Goal: Task Accomplishment & Management: Manage account settings

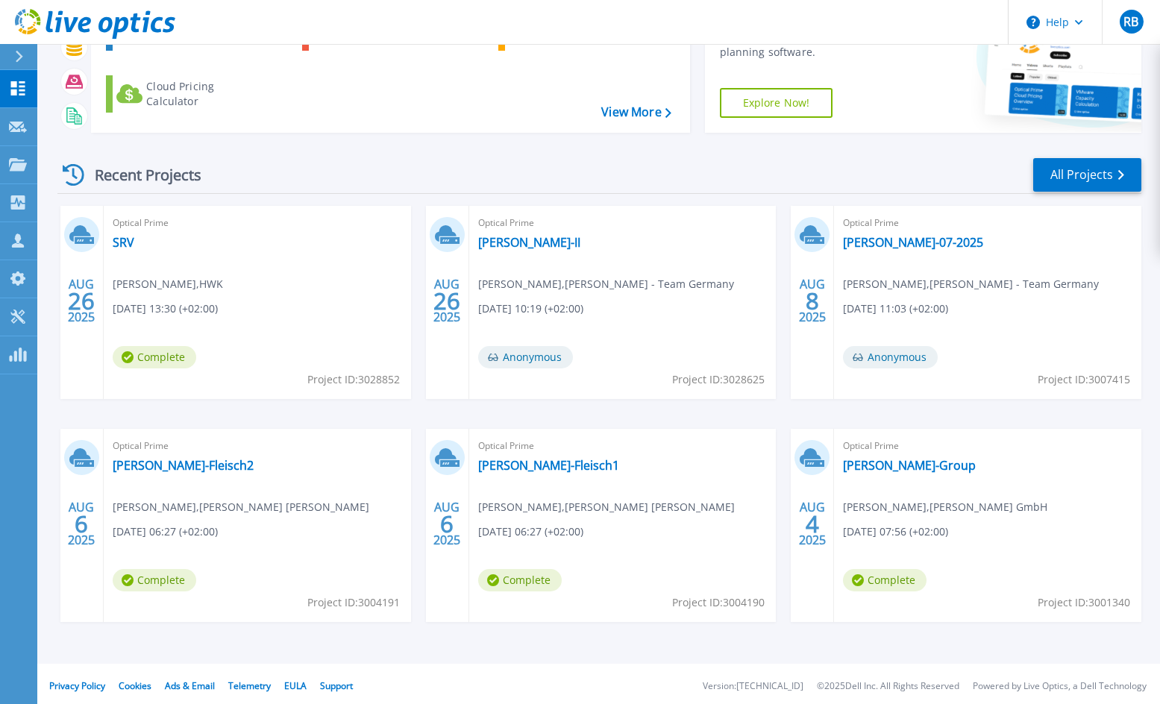
scroll to position [122, 0]
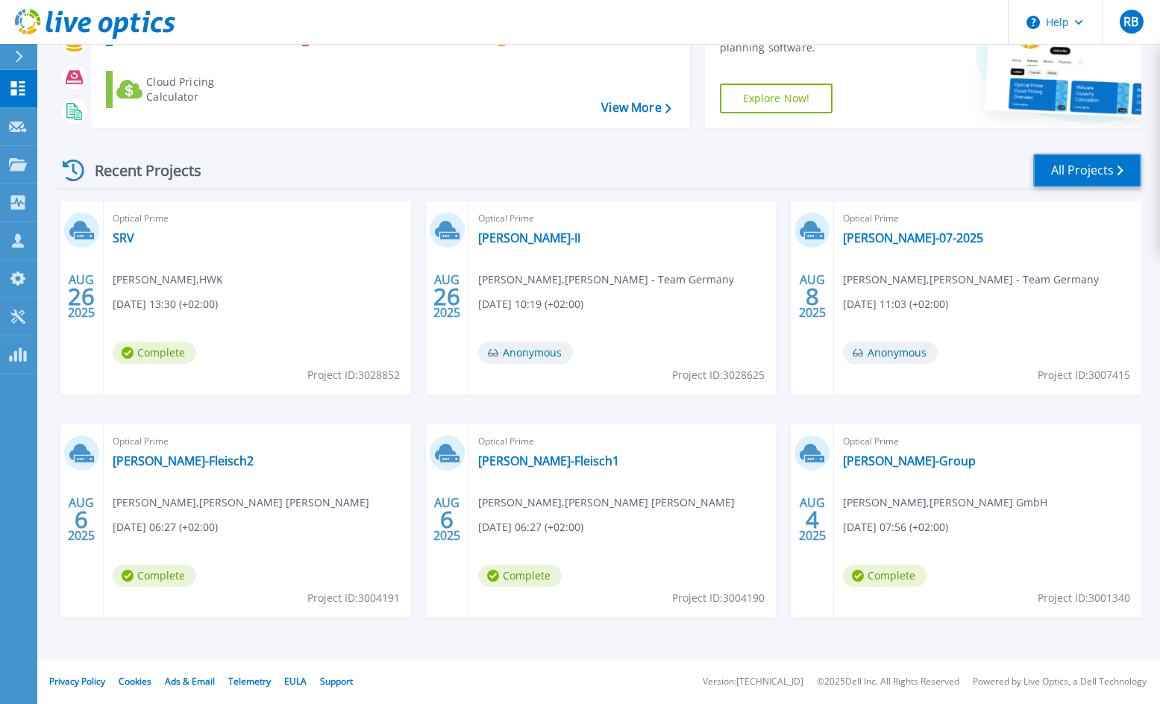
click at [1061, 173] on link "All Projects" at bounding box center [1088, 171] width 108 height 34
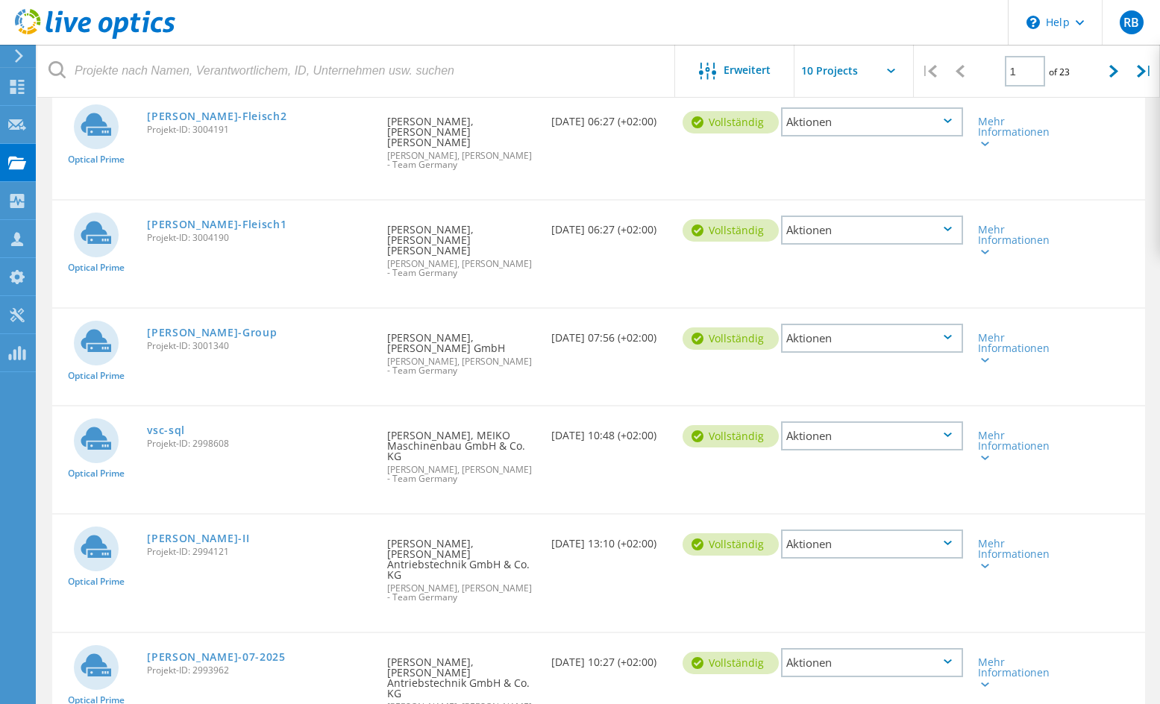
scroll to position [574, 0]
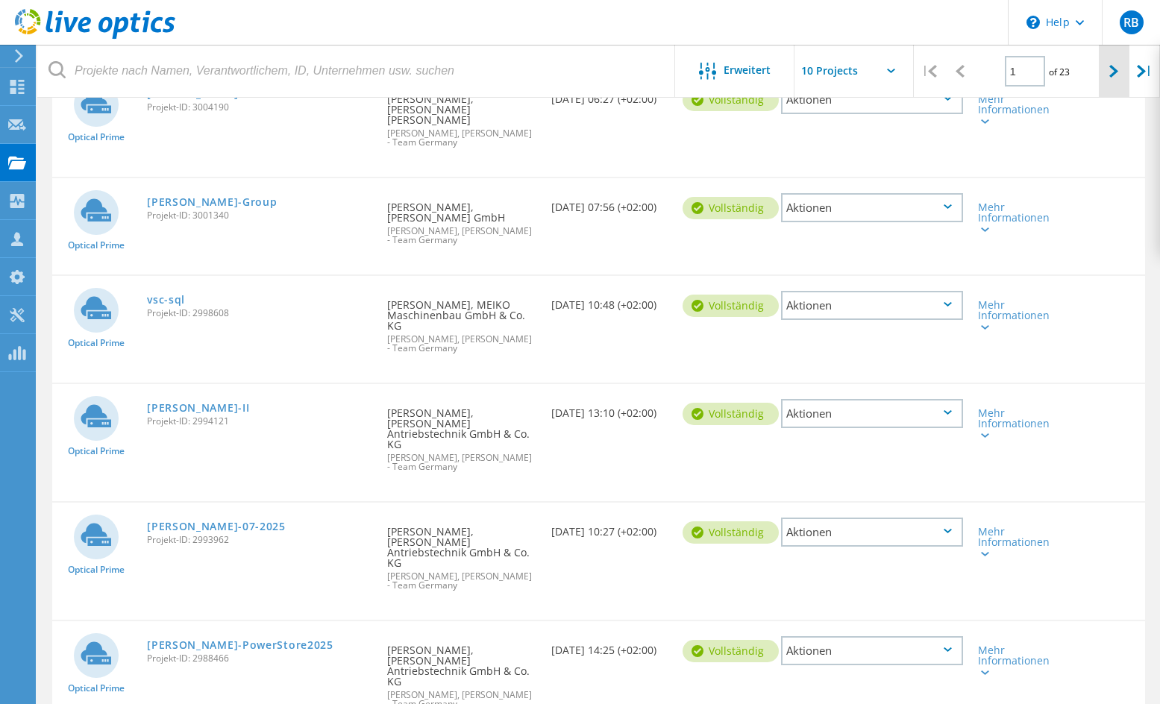
click at [1113, 70] on icon at bounding box center [1114, 71] width 9 height 13
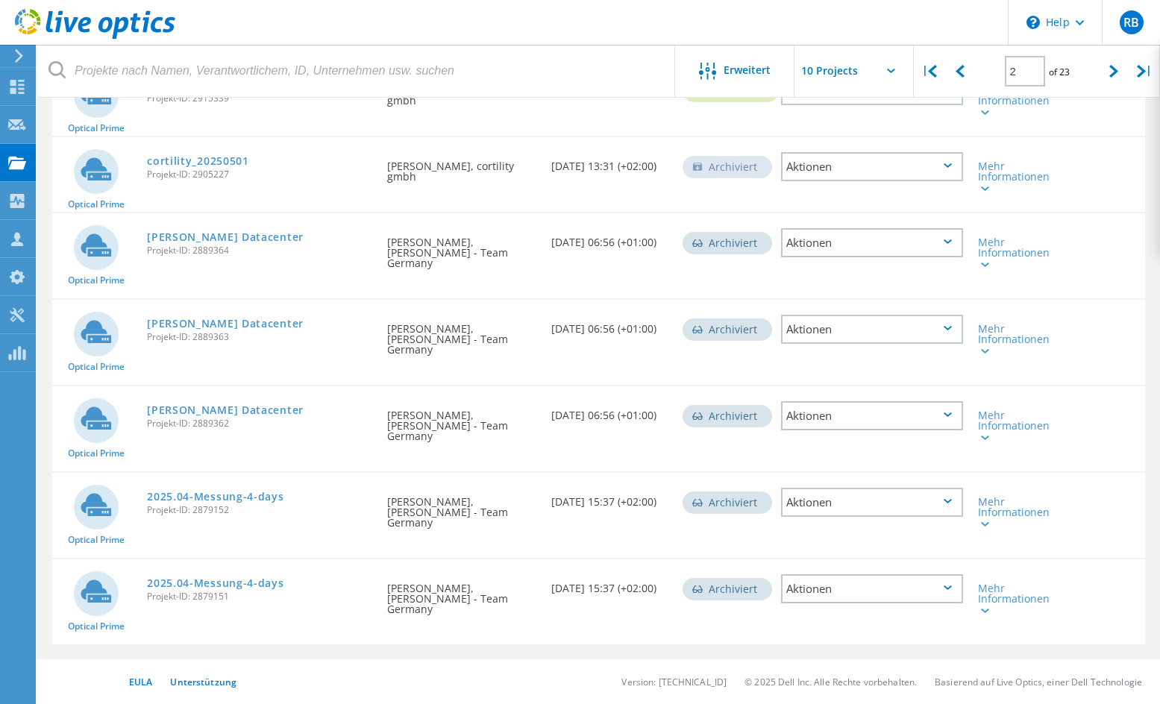
scroll to position [434, 0]
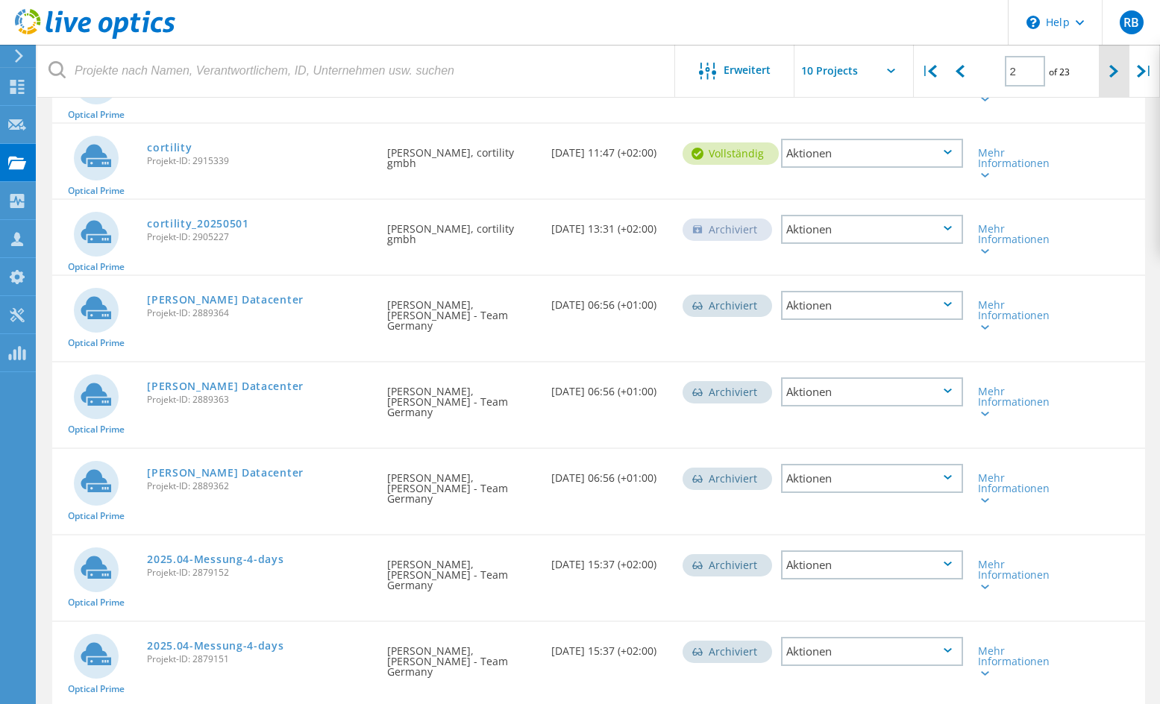
click at [1112, 75] on icon at bounding box center [1114, 71] width 9 height 13
type input "3"
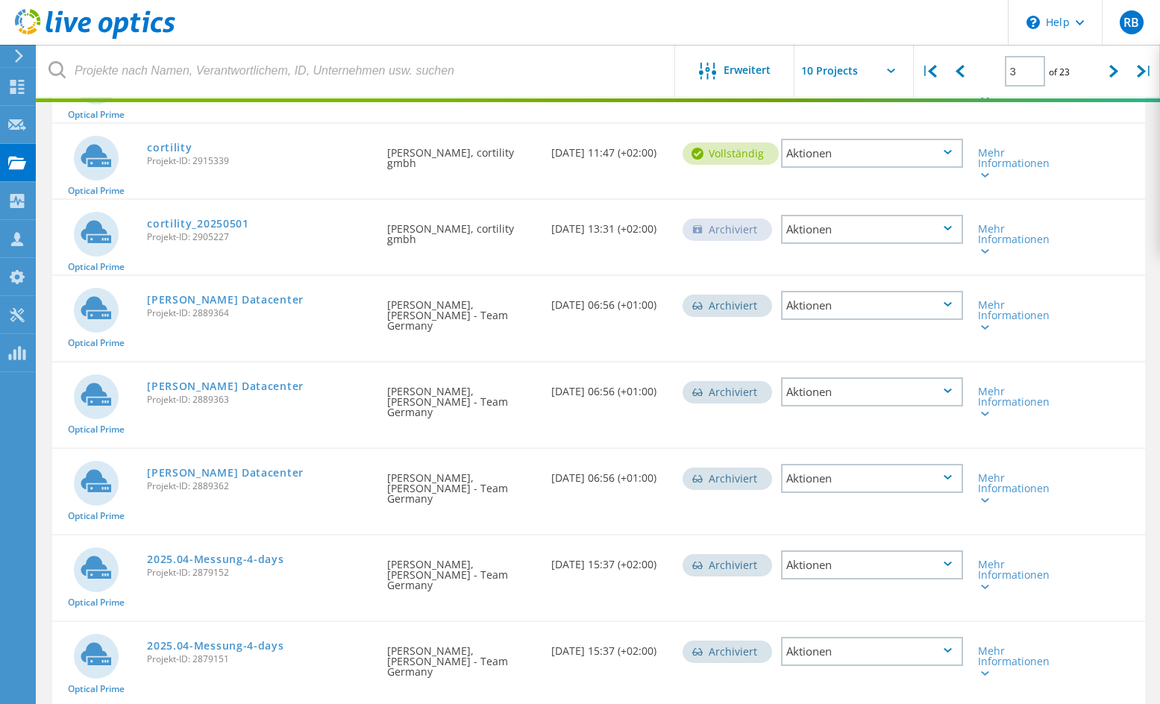
scroll to position [477, 0]
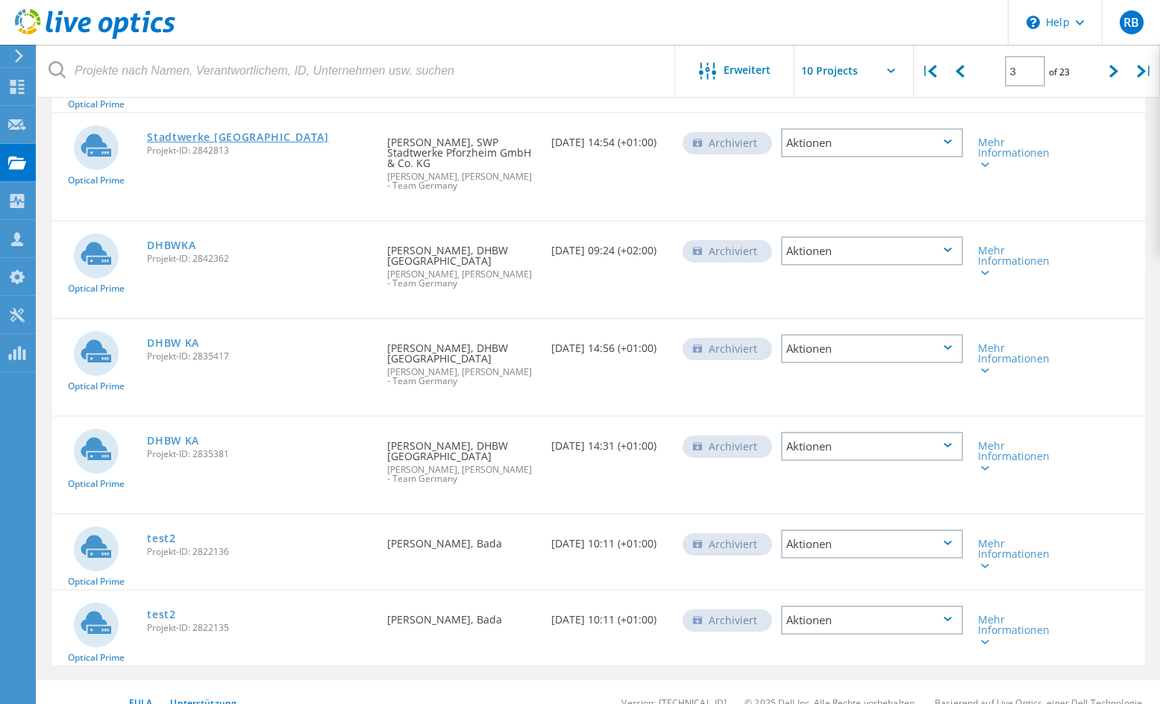
click at [192, 132] on link "Stadtwerke [GEOGRAPHIC_DATA]" at bounding box center [238, 137] width 182 height 10
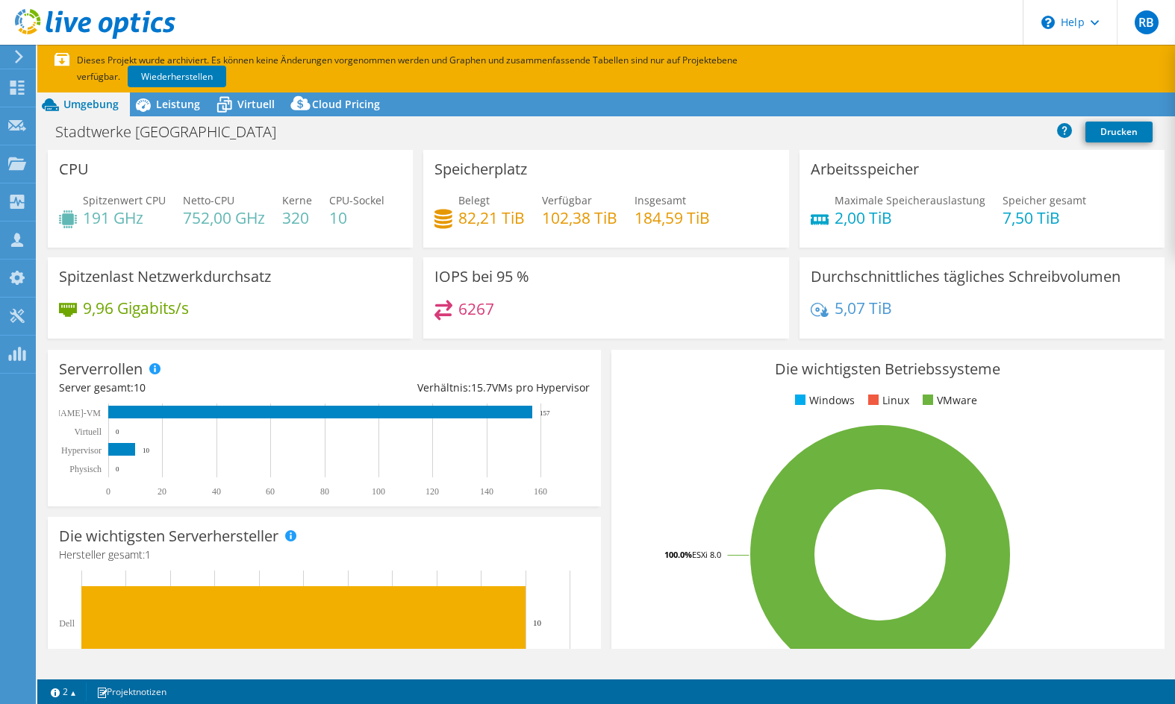
select select "EUFrankfurt"
select select "EUR"
click at [181, 103] on span "Leistung" at bounding box center [178, 104] width 44 height 14
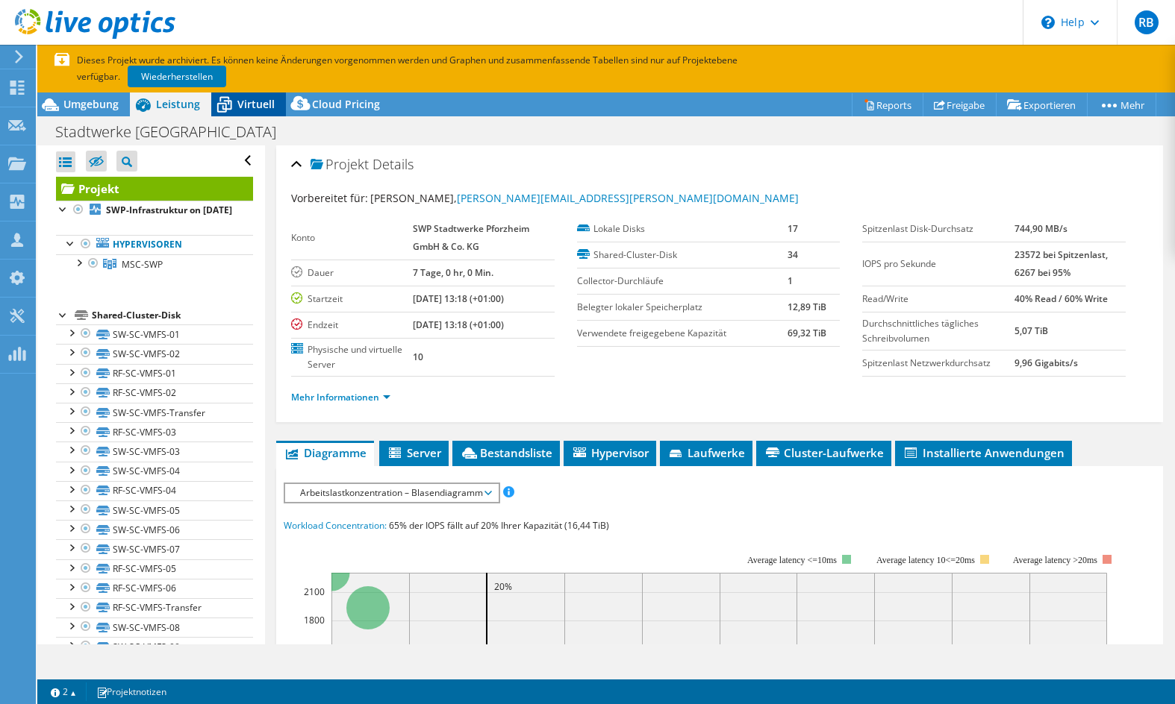
click at [263, 101] on span "Virtuell" at bounding box center [255, 104] width 37 height 14
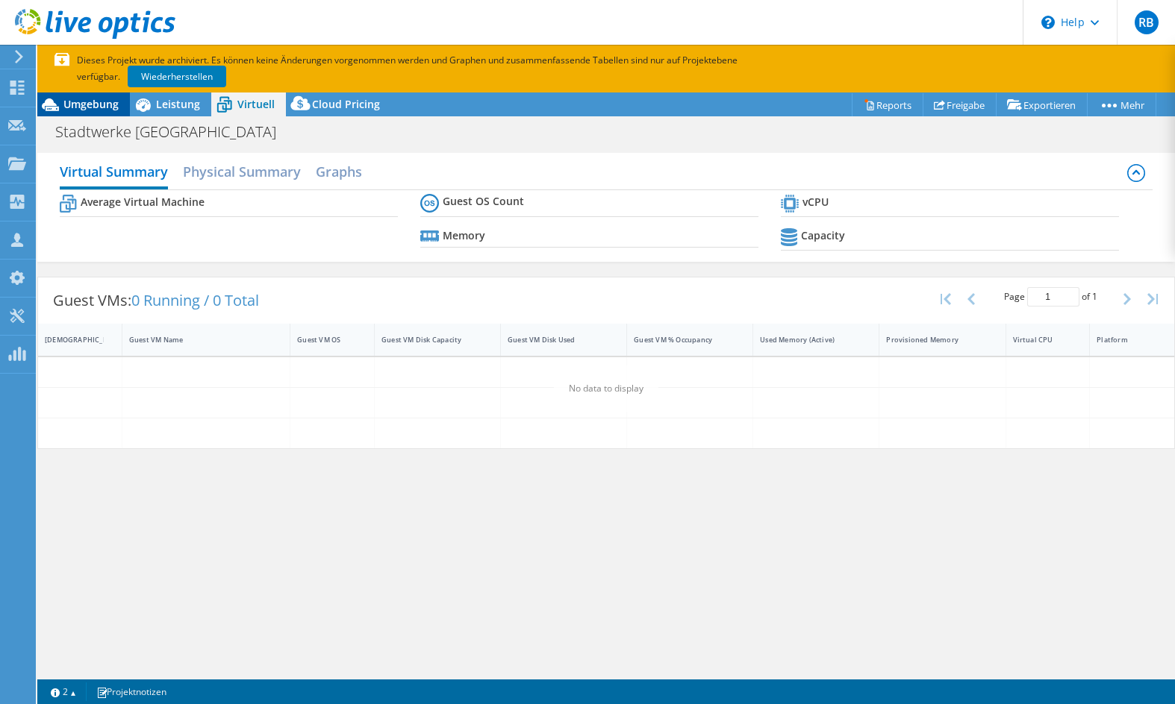
click at [81, 104] on span "Umgebung" at bounding box center [90, 104] width 55 height 14
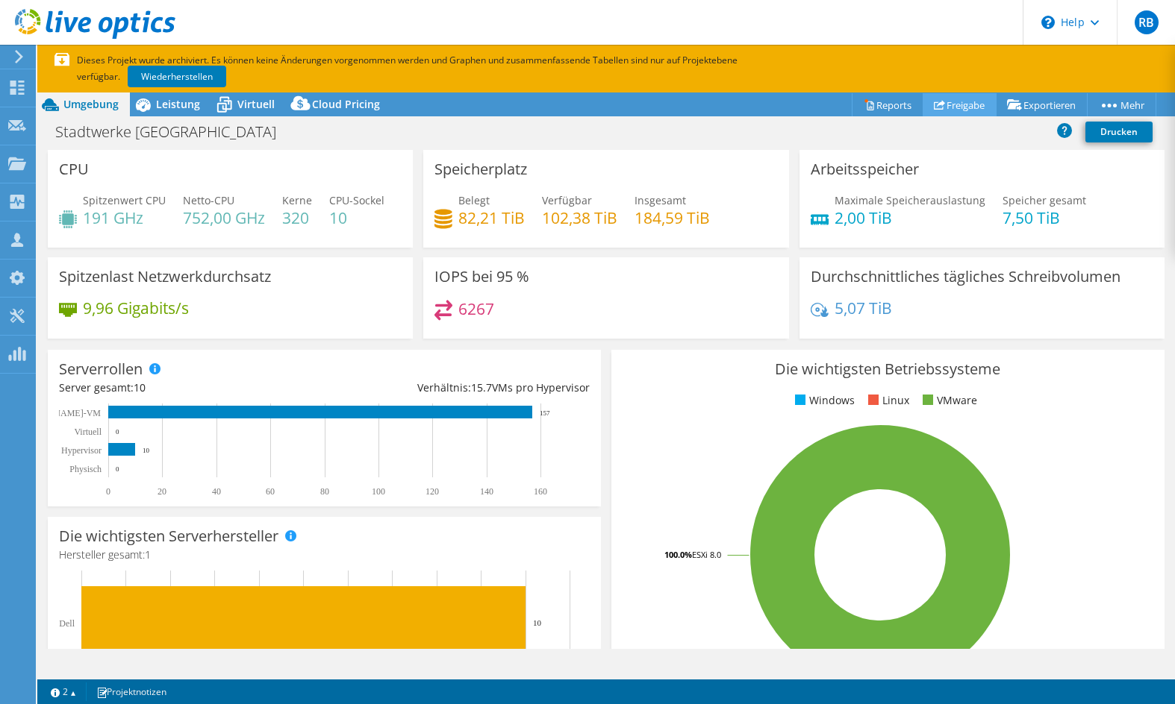
click at [948, 103] on link "Freigabe" at bounding box center [959, 104] width 74 height 23
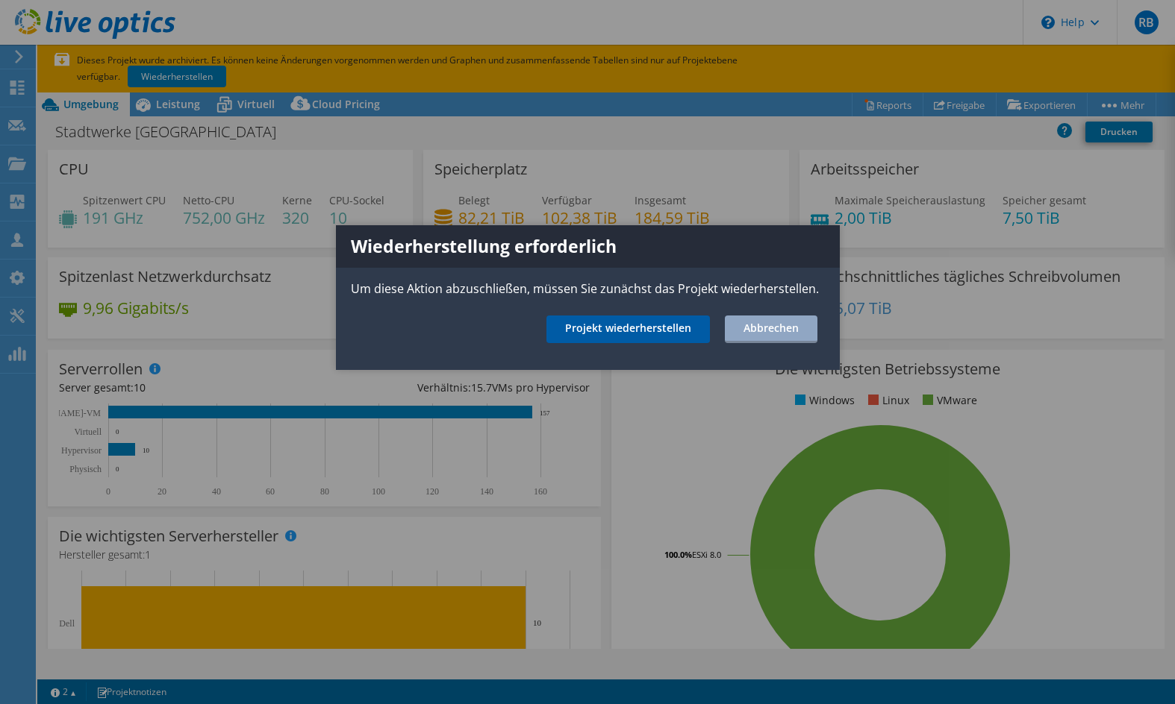
click at [640, 332] on link "Projekt wiederherstellen" at bounding box center [627, 330] width 163 height 28
